Goal: Navigation & Orientation: Find specific page/section

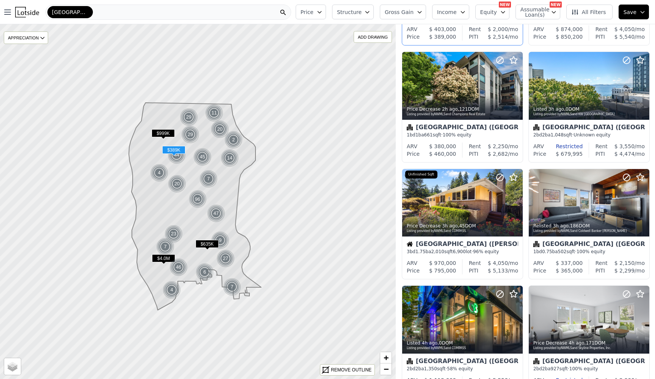
scroll to position [417, 0]
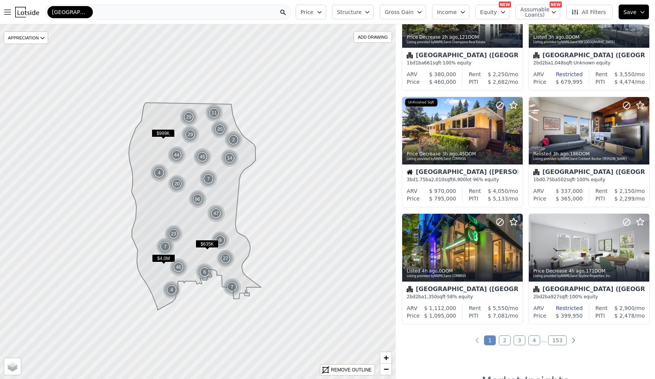
click at [505, 340] on link "2" at bounding box center [505, 341] width 12 height 10
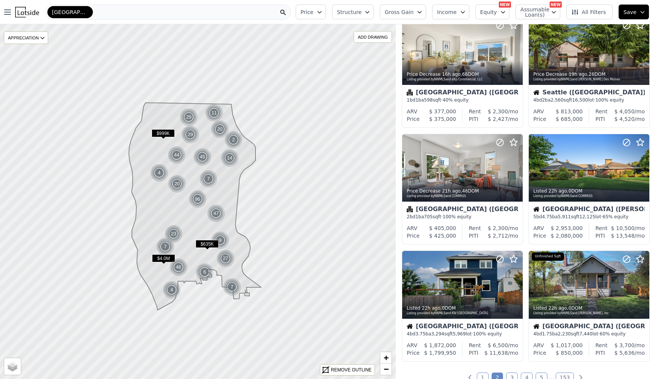
scroll to position [499, 0]
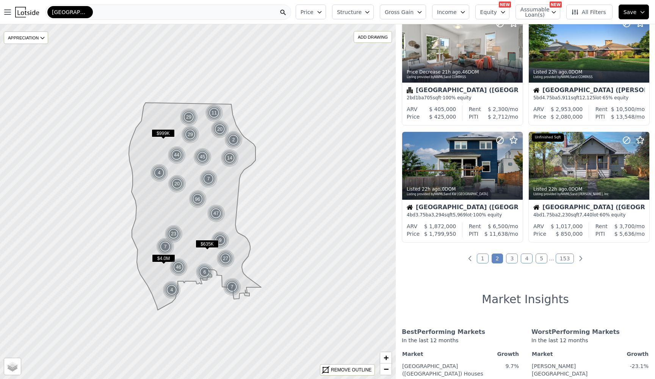
click at [509, 259] on link "3" at bounding box center [512, 259] width 12 height 10
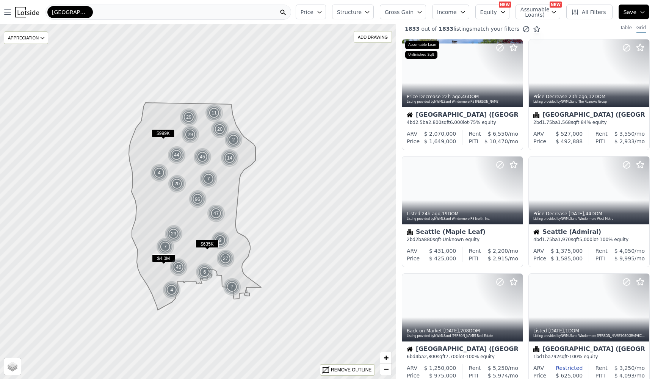
scroll to position [0, 0]
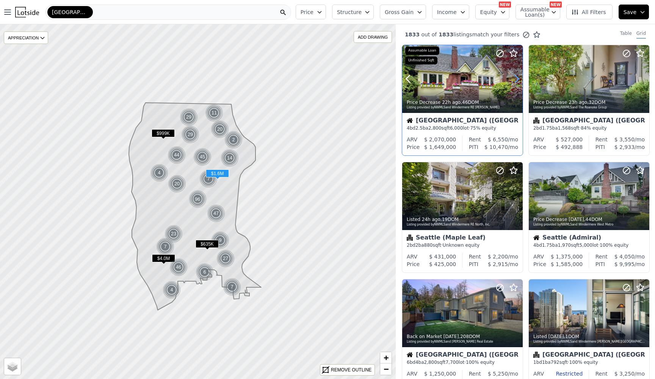
click at [515, 78] on icon at bounding box center [517, 79] width 12 height 12
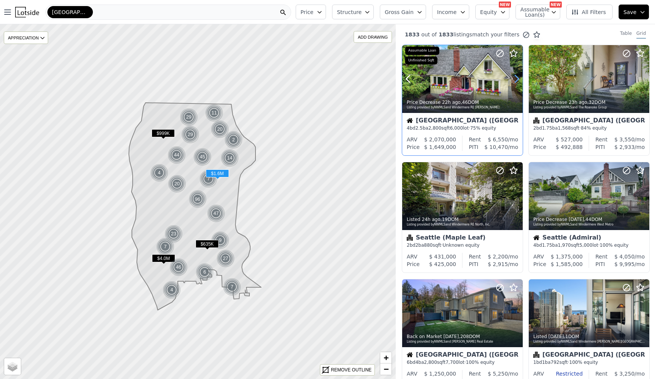
click at [515, 78] on icon at bounding box center [517, 79] width 12 height 12
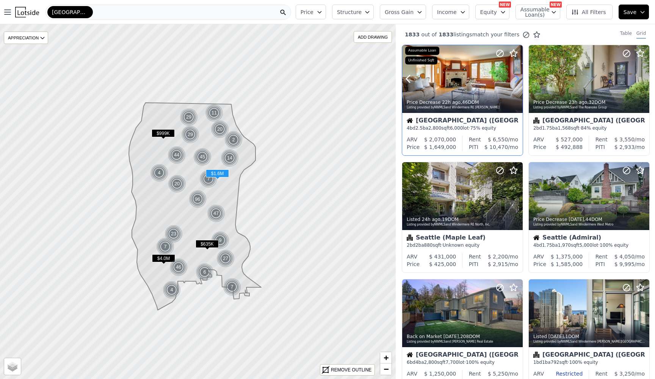
click at [515, 78] on icon at bounding box center [517, 79] width 12 height 12
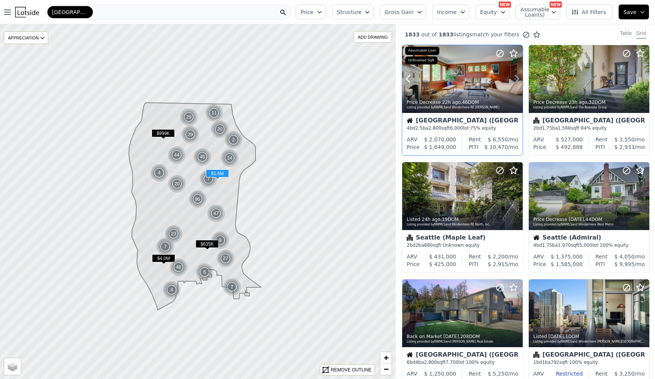
click at [515, 78] on icon at bounding box center [517, 79] width 12 height 12
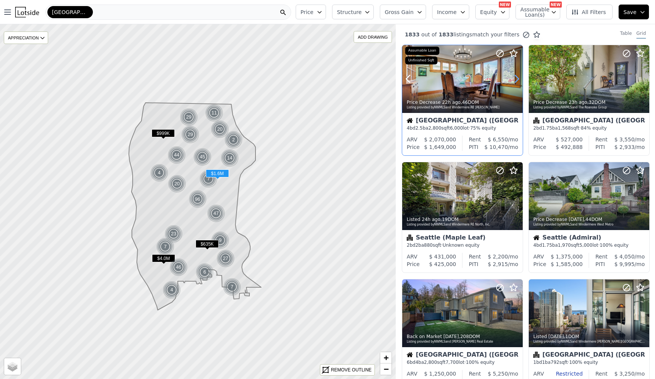
click at [515, 78] on icon at bounding box center [517, 79] width 12 height 12
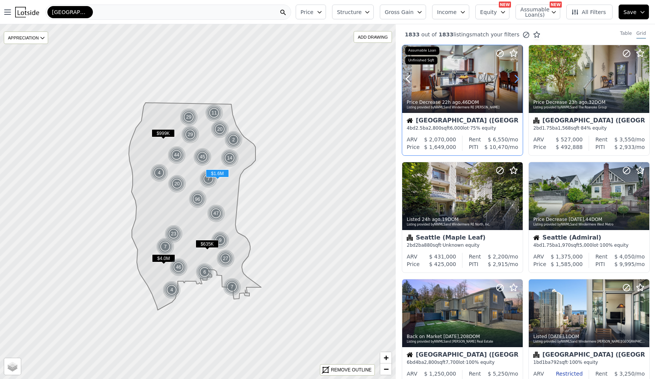
click at [515, 78] on icon at bounding box center [517, 79] width 12 height 12
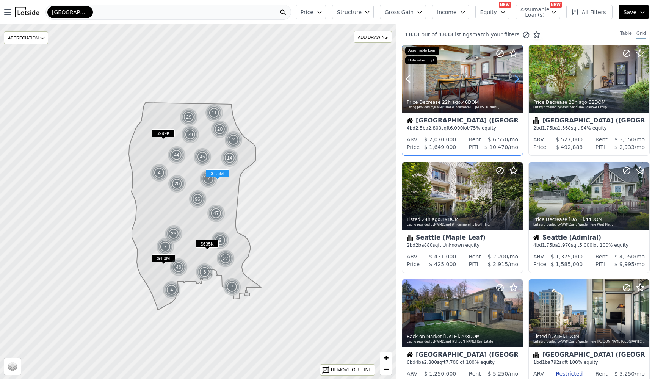
click at [515, 78] on icon at bounding box center [517, 79] width 12 height 12
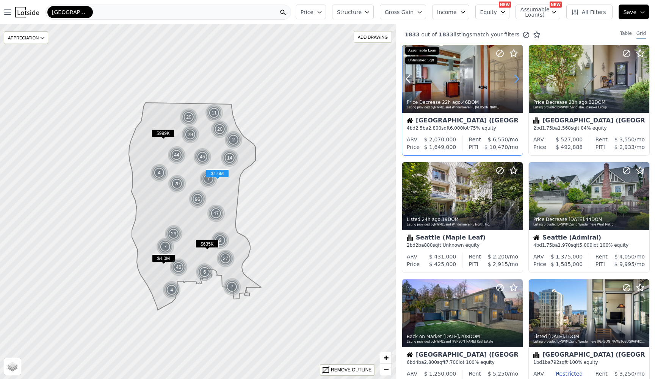
click at [515, 78] on icon at bounding box center [517, 79] width 12 height 12
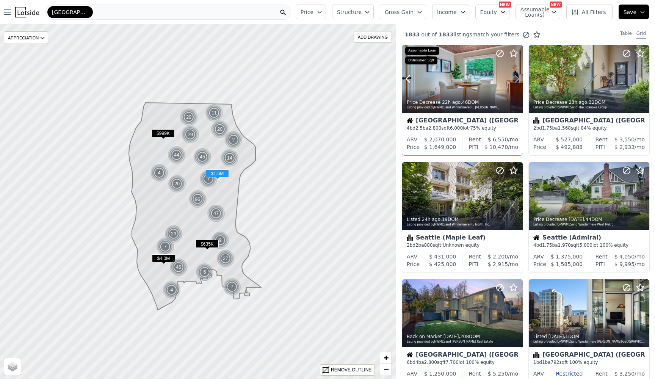
click at [515, 78] on icon at bounding box center [517, 79] width 12 height 12
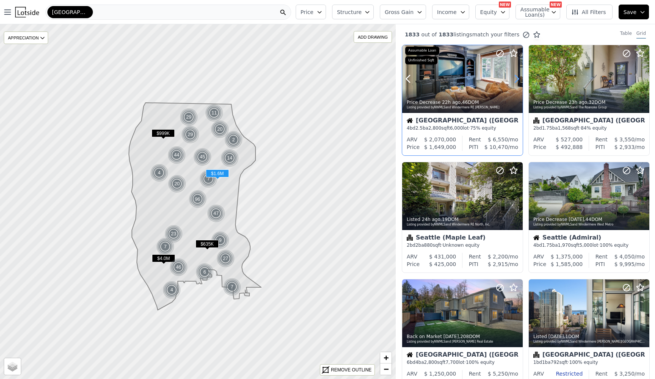
click at [515, 78] on icon at bounding box center [517, 79] width 12 height 12
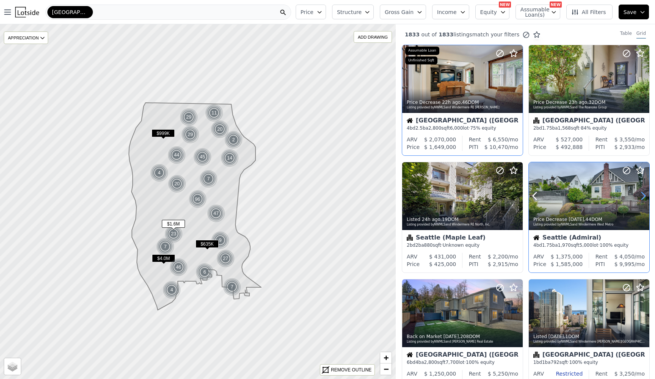
click at [642, 194] on icon at bounding box center [643, 196] width 12 height 12
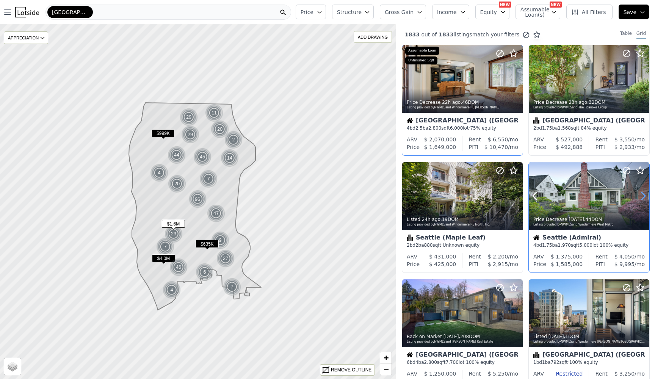
click at [642, 194] on icon at bounding box center [643, 196] width 12 height 12
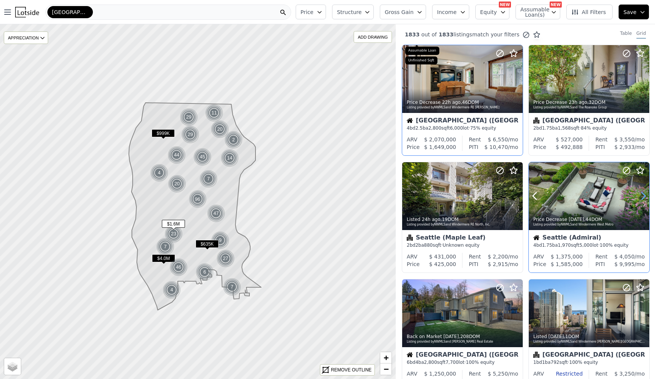
click at [642, 194] on icon at bounding box center [643, 196] width 12 height 12
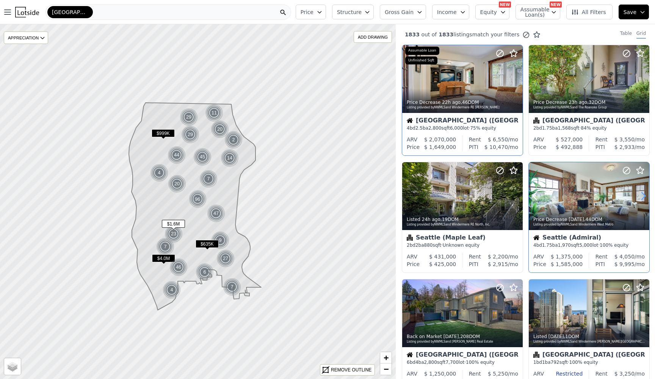
click at [642, 194] on icon at bounding box center [643, 196] width 12 height 12
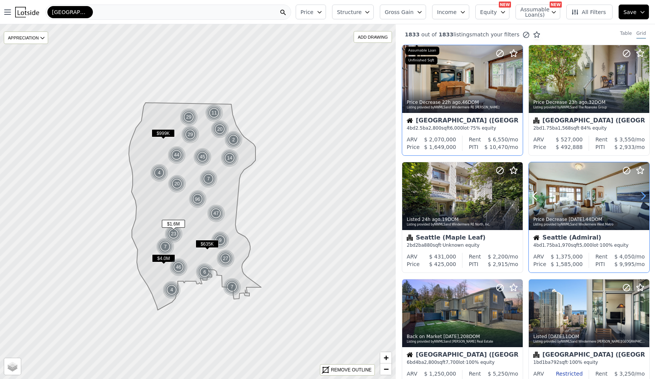
click at [642, 194] on icon at bounding box center [643, 196] width 12 height 12
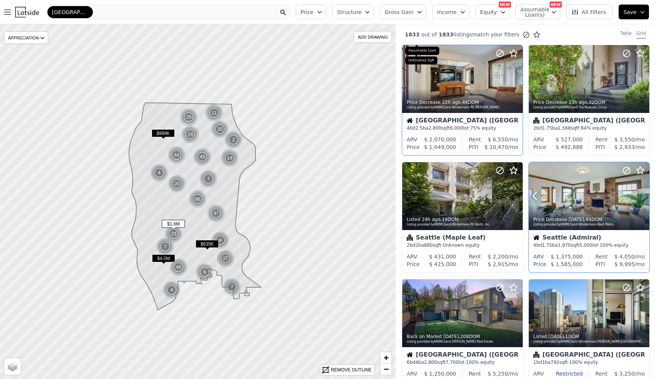
click at [642, 194] on icon at bounding box center [643, 196] width 12 height 12
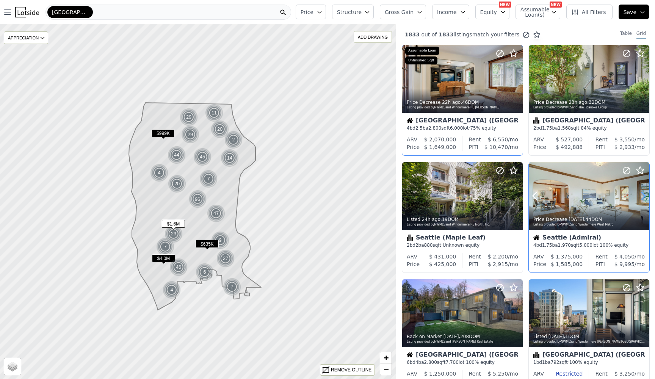
click at [642, 194] on icon at bounding box center [643, 196] width 12 height 12
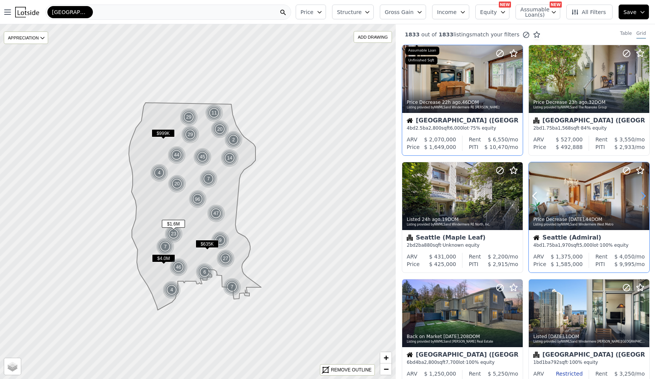
click at [642, 194] on icon at bounding box center [643, 196] width 12 height 12
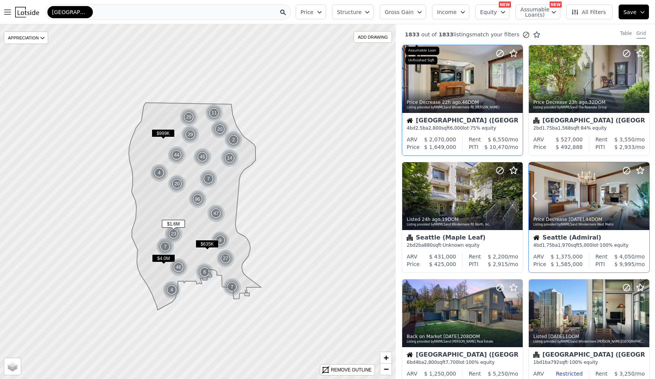
click at [642, 194] on icon at bounding box center [643, 196] width 12 height 12
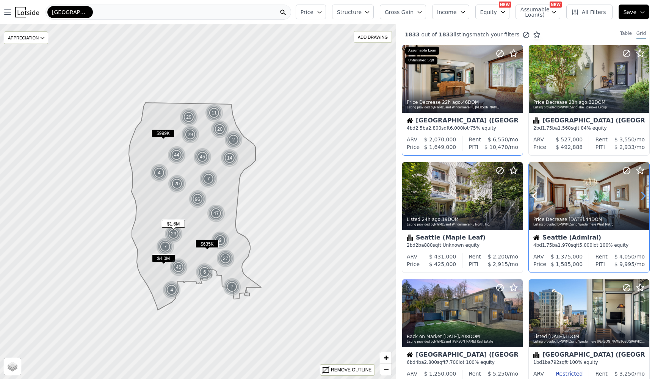
click at [642, 194] on icon at bounding box center [643, 196] width 12 height 12
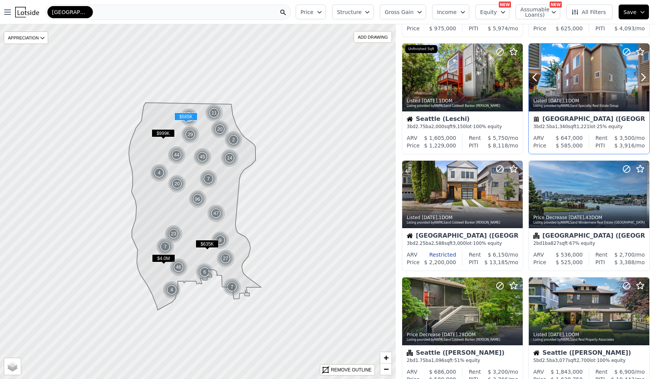
scroll to position [414, 0]
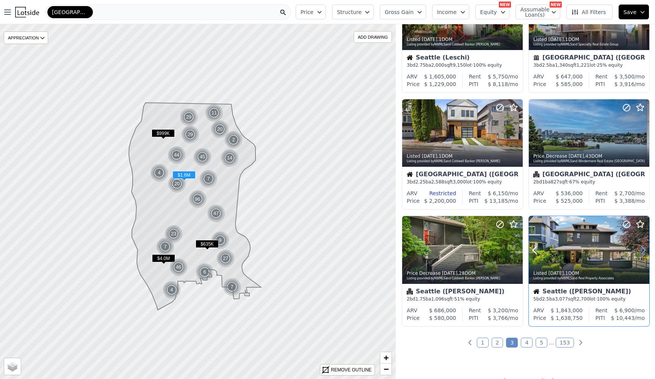
click at [643, 254] on icon at bounding box center [643, 250] width 12 height 12
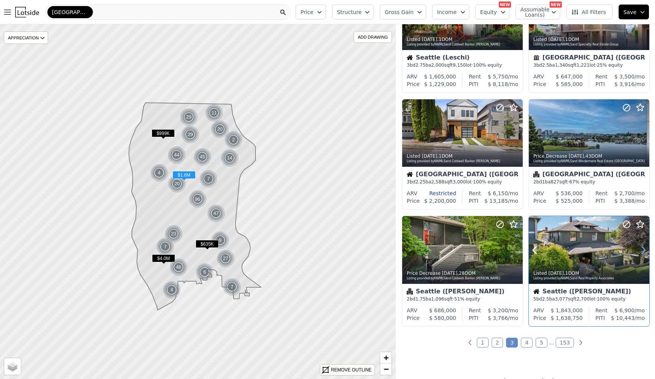
click at [643, 254] on icon at bounding box center [643, 250] width 12 height 12
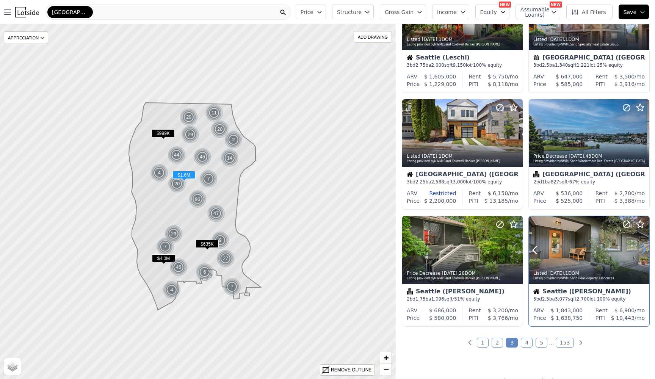
click at [643, 254] on icon at bounding box center [643, 250] width 12 height 12
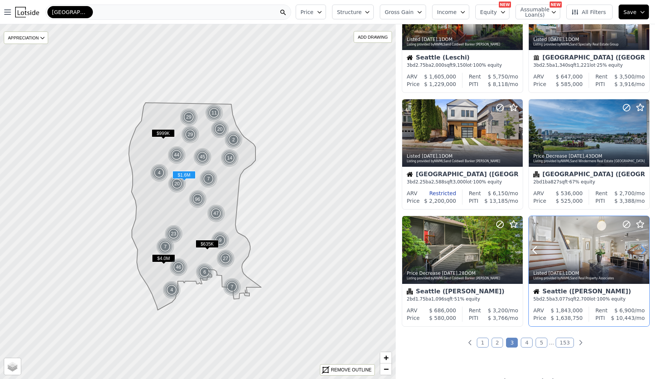
click at [643, 254] on icon at bounding box center [643, 250] width 12 height 12
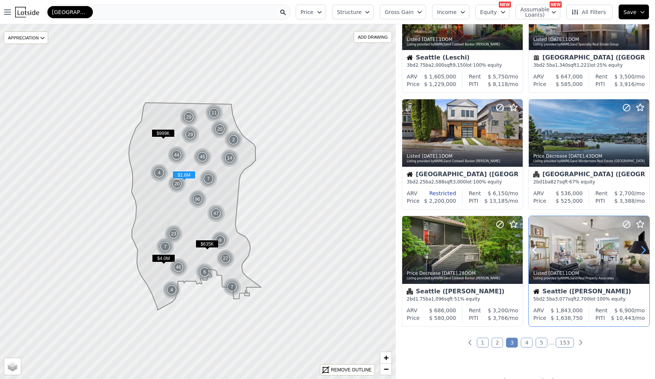
click at [643, 254] on icon at bounding box center [643, 250] width 12 height 12
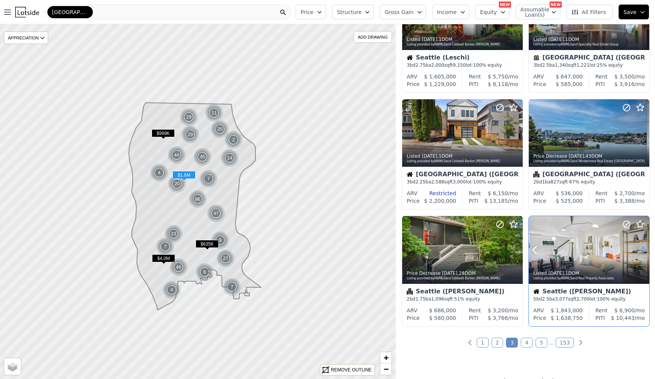
click at [643, 254] on icon at bounding box center [643, 250] width 12 height 12
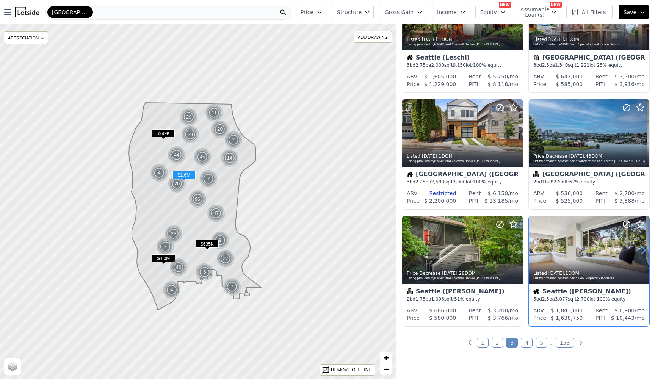
click at [643, 254] on icon at bounding box center [643, 250] width 12 height 12
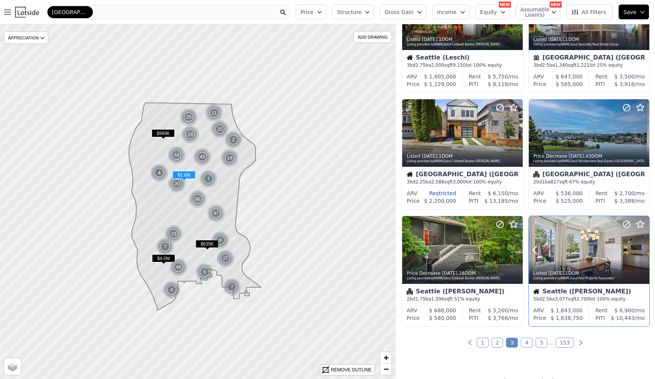
click at [643, 254] on icon at bounding box center [643, 250] width 12 height 12
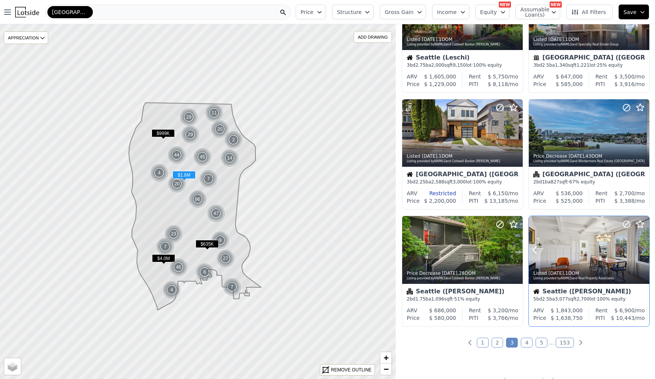
click at [643, 254] on icon at bounding box center [643, 250] width 12 height 12
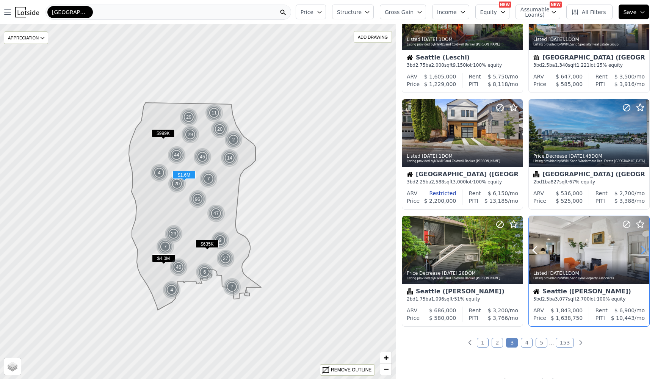
click at [643, 254] on icon at bounding box center [643, 250] width 12 height 12
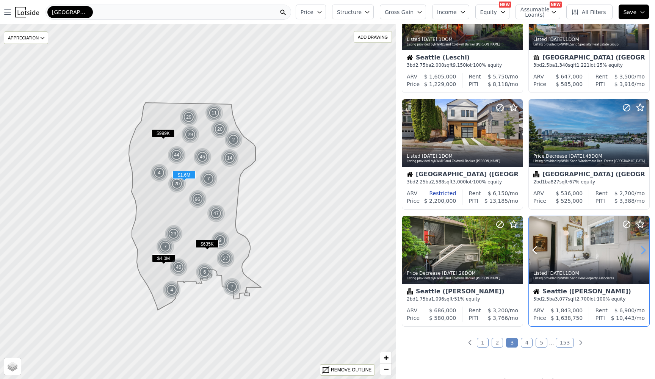
click at [643, 254] on icon at bounding box center [643, 250] width 12 height 12
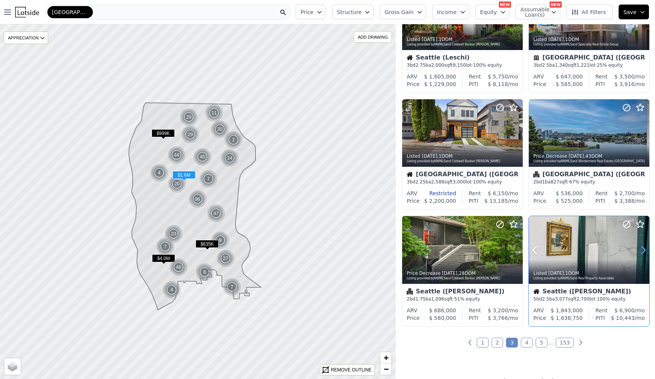
click at [643, 254] on icon at bounding box center [643, 250] width 12 height 12
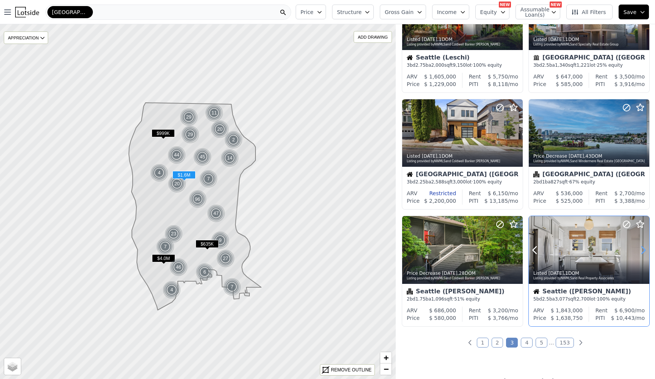
click at [643, 254] on icon at bounding box center [643, 250] width 12 height 12
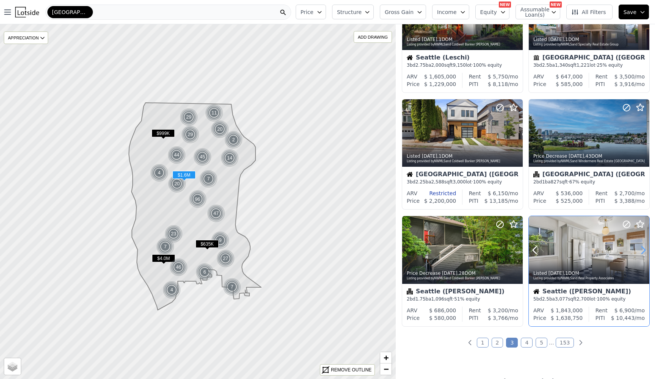
click at [643, 254] on icon at bounding box center [643, 250] width 12 height 12
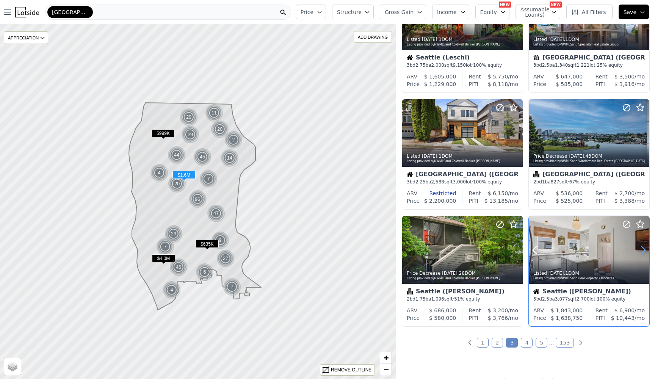
click at [643, 254] on icon at bounding box center [643, 250] width 12 height 12
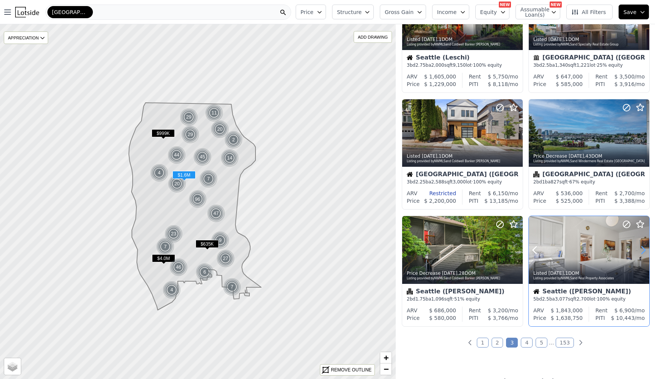
click at [643, 254] on icon at bounding box center [643, 250] width 12 height 12
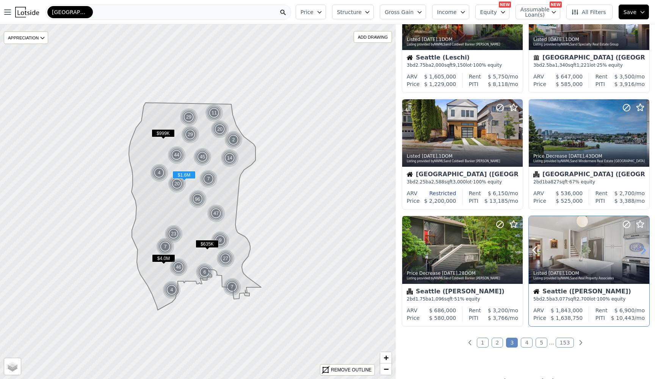
click at [643, 254] on icon at bounding box center [643, 250] width 12 height 12
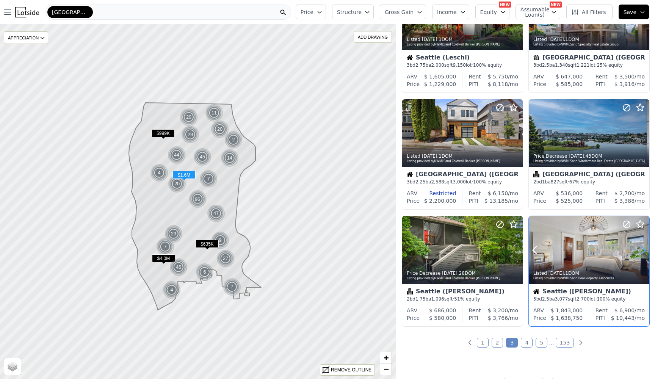
click at [643, 254] on icon at bounding box center [643, 250] width 12 height 12
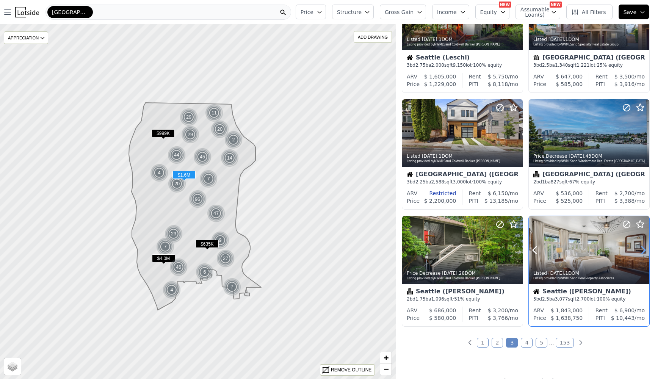
click at [643, 254] on icon at bounding box center [643, 250] width 12 height 12
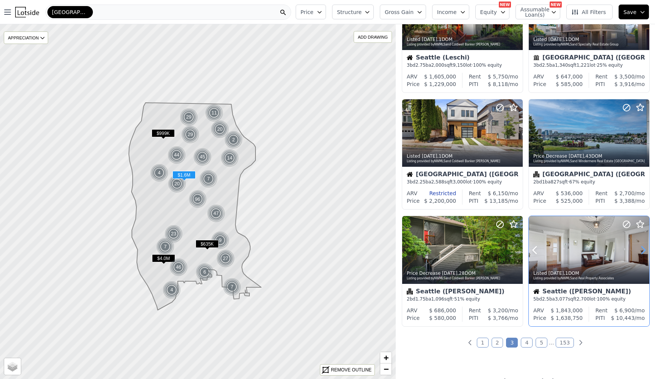
click at [643, 254] on icon at bounding box center [643, 250] width 12 height 12
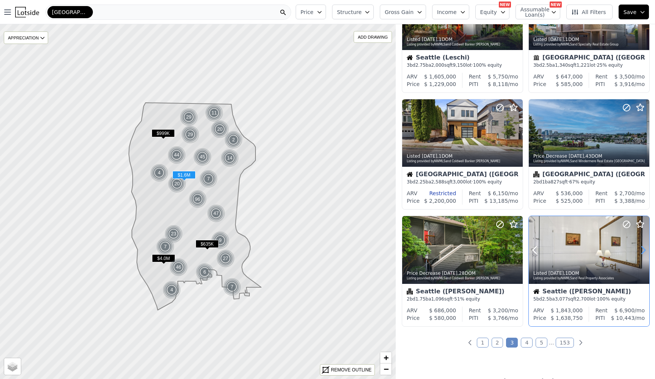
click at [643, 254] on icon at bounding box center [643, 250] width 12 height 12
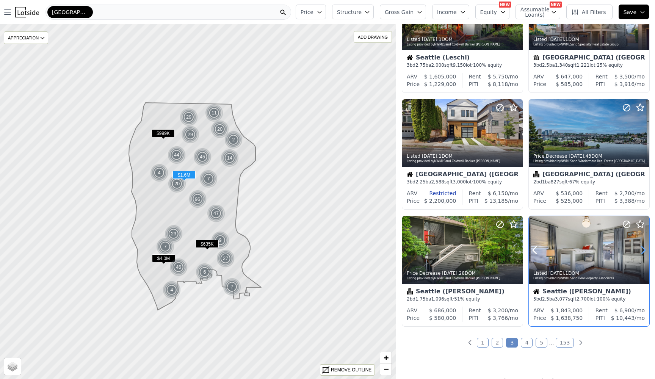
click at [643, 254] on icon at bounding box center [643, 250] width 12 height 12
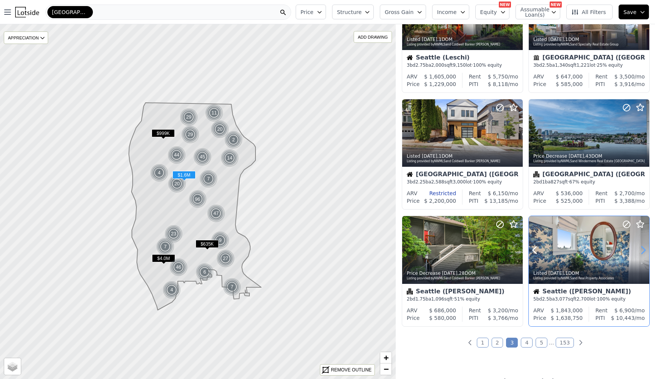
click at [643, 254] on icon at bounding box center [643, 250] width 12 height 12
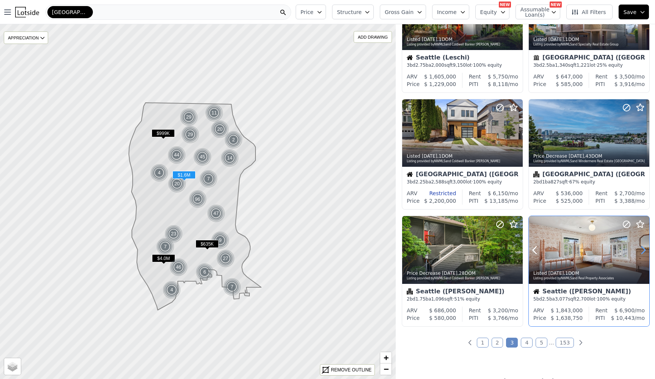
click at [643, 254] on icon at bounding box center [643, 250] width 12 height 12
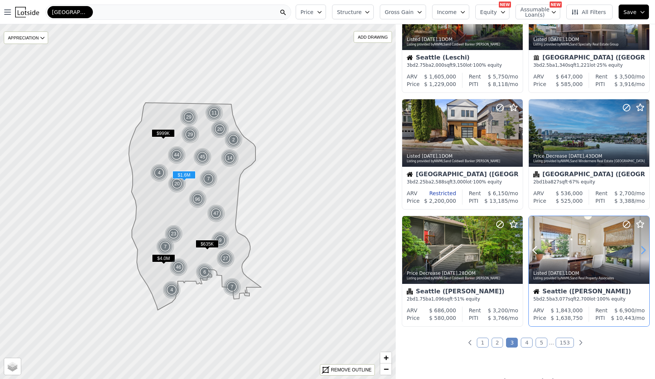
click at [643, 254] on icon at bounding box center [643, 250] width 12 height 12
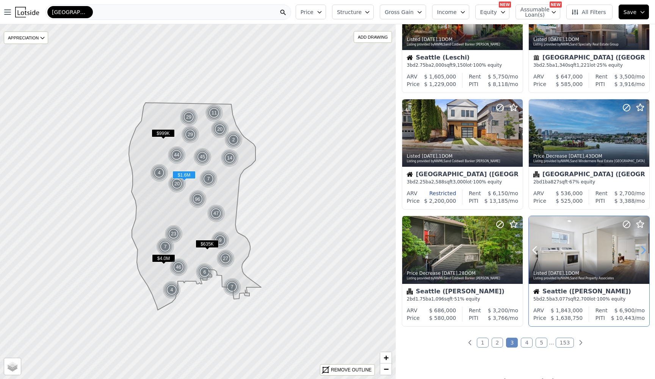
click at [643, 254] on icon at bounding box center [643, 250] width 12 height 12
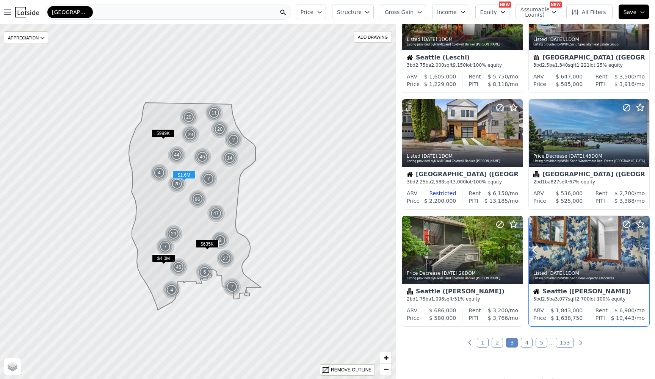
click at [643, 254] on icon at bounding box center [643, 250] width 12 height 12
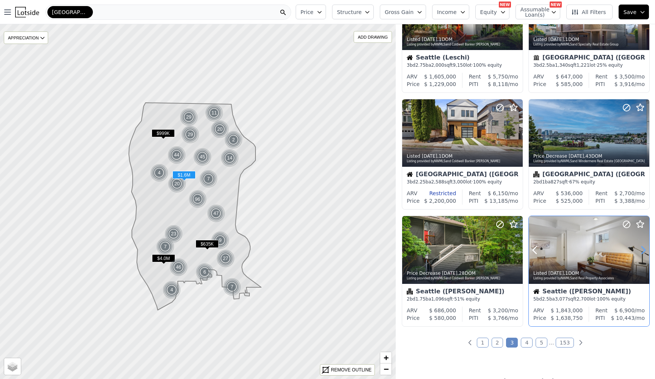
click at [643, 254] on icon at bounding box center [643, 250] width 12 height 12
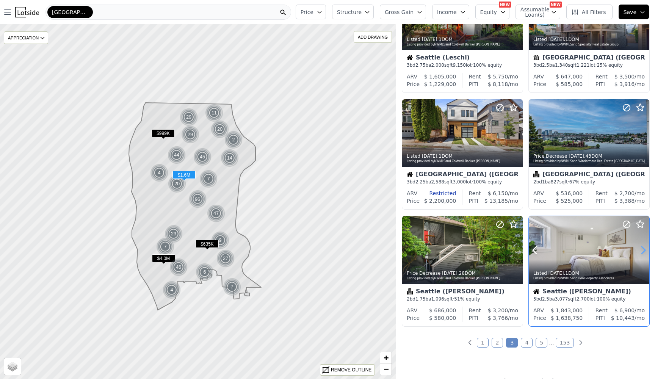
click at [643, 254] on icon at bounding box center [643, 250] width 12 height 12
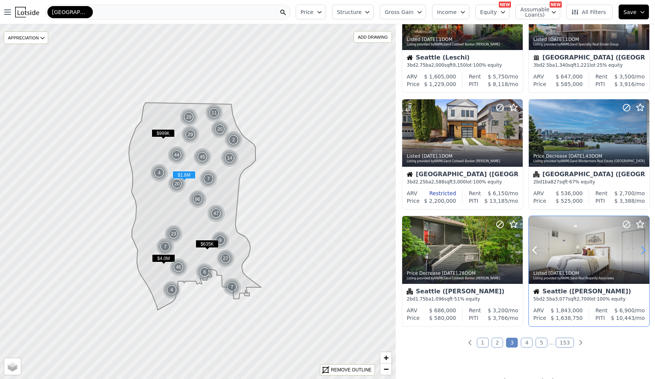
click at [643, 254] on icon at bounding box center [643, 250] width 12 height 12
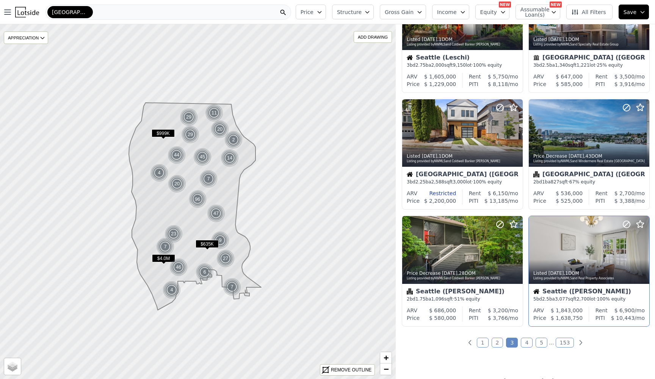
click at [528, 343] on link "4" at bounding box center [527, 343] width 12 height 10
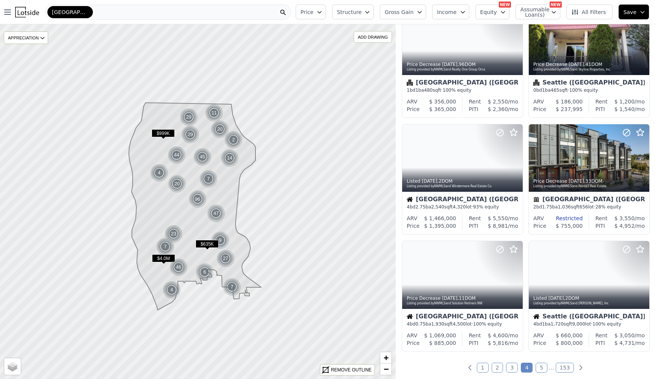
scroll to position [525, 0]
